Goal: Task Accomplishment & Management: Use online tool/utility

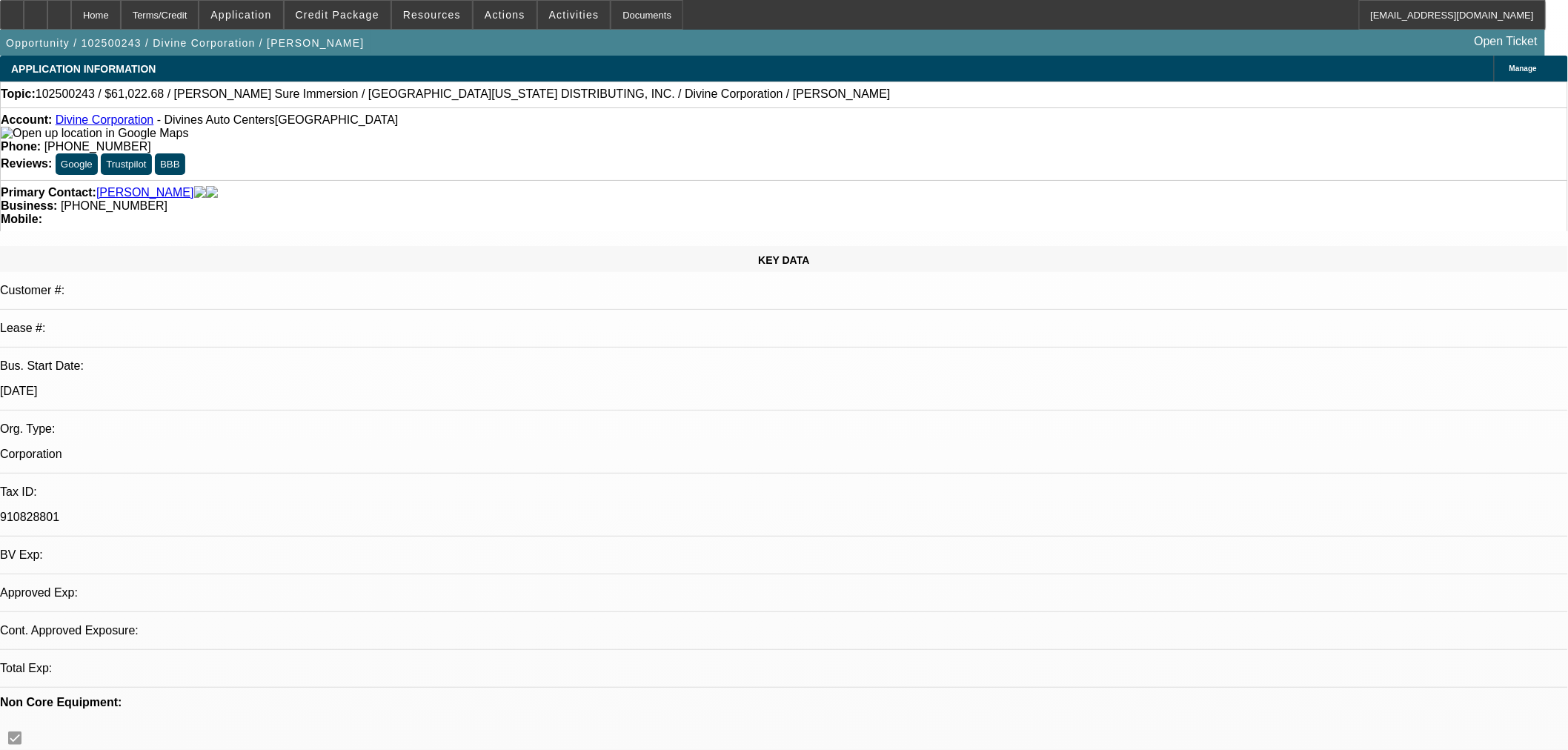
select select "0"
select select "3"
select select "0"
select select "6"
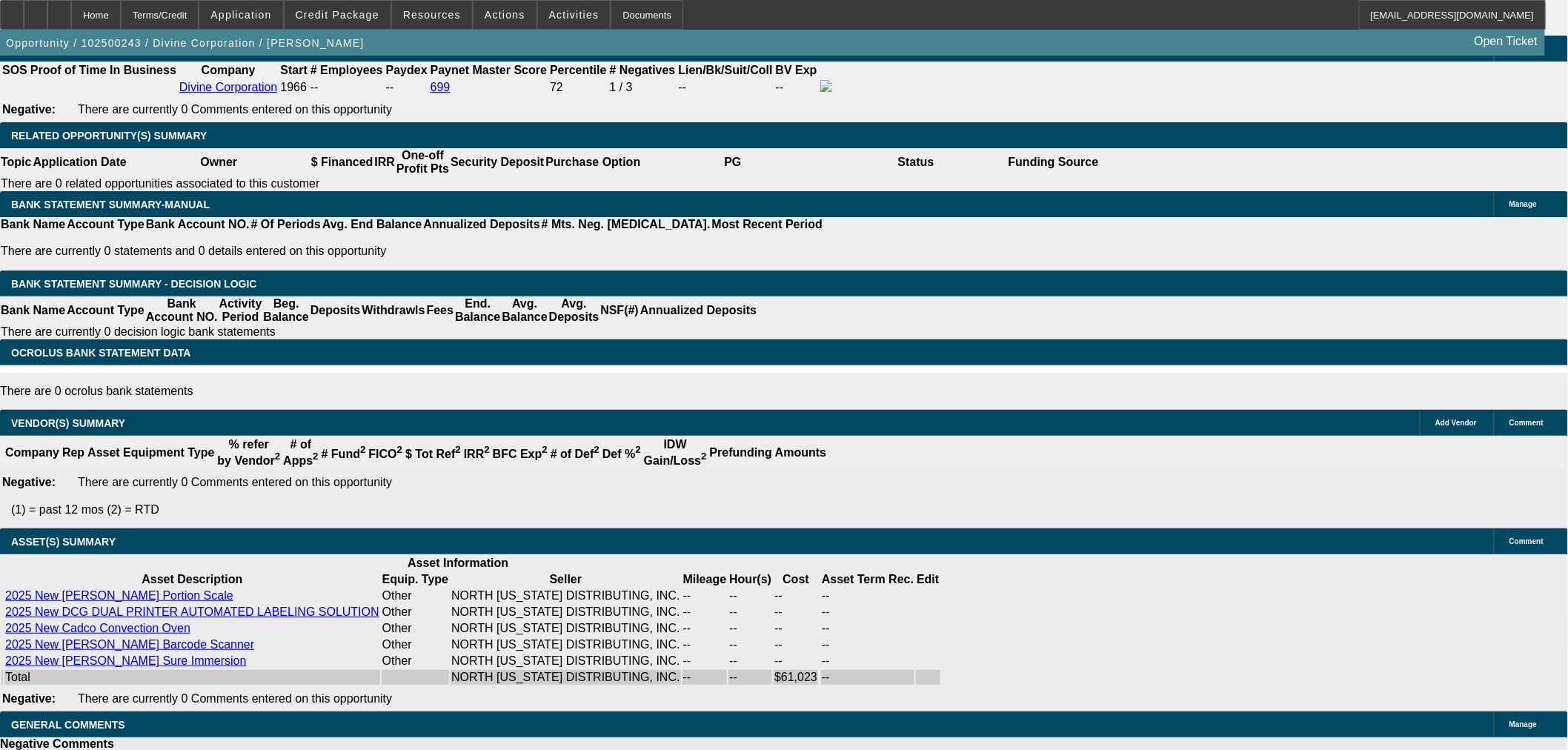
scroll to position [2469, 0]
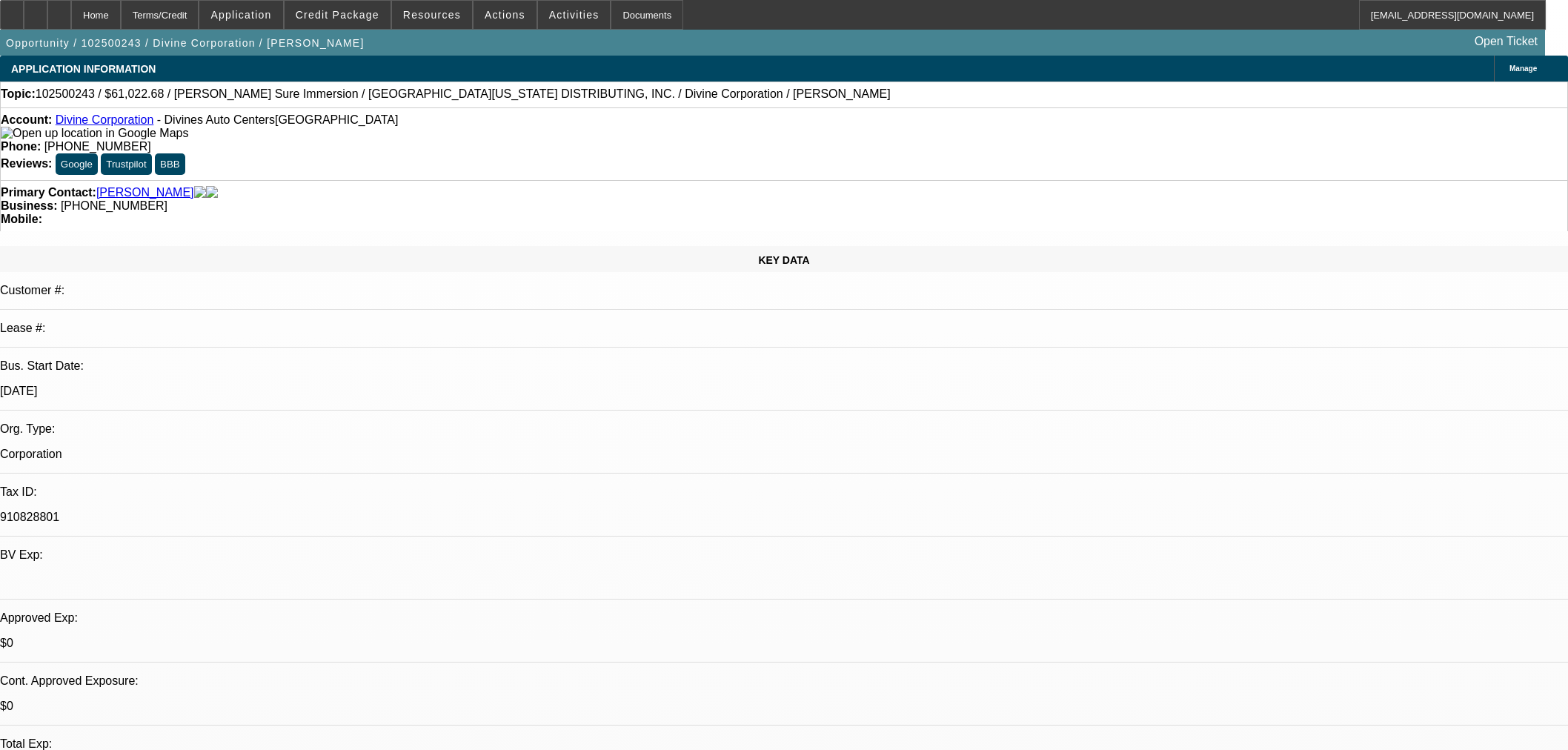
select select "0"
select select "3"
select select "0"
select select "6"
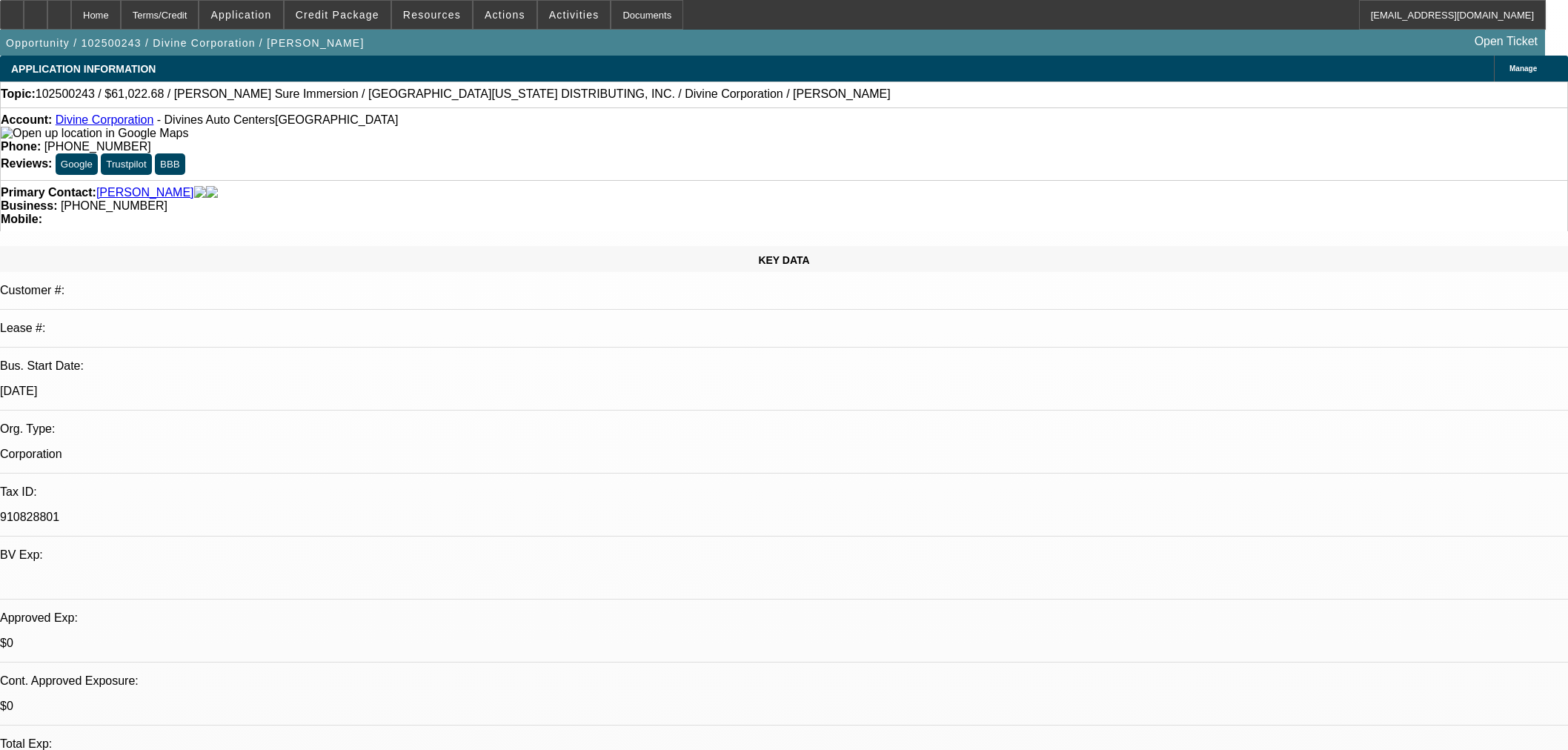
scroll to position [577, 0]
